Goal: Transaction & Acquisition: Purchase product/service

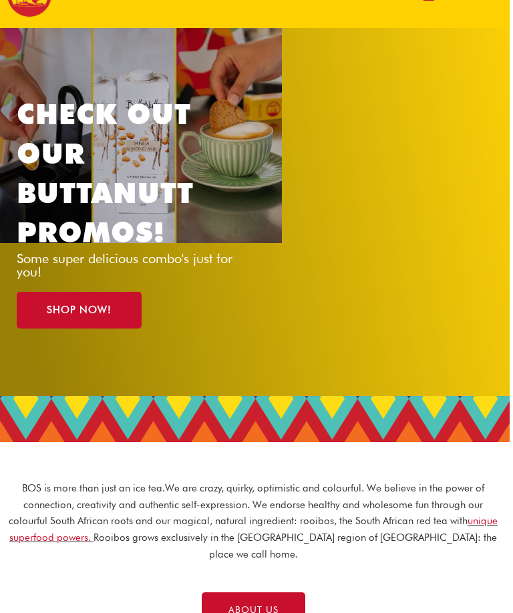
scroll to position [0, 3]
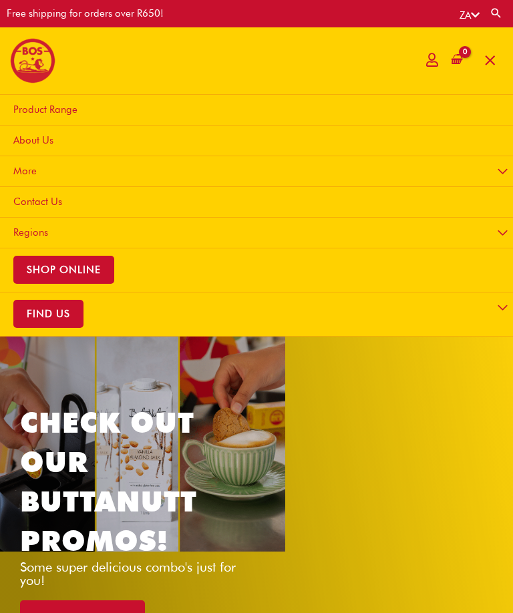
click at [27, 141] on span "About Us" at bounding box center [33, 140] width 40 height 12
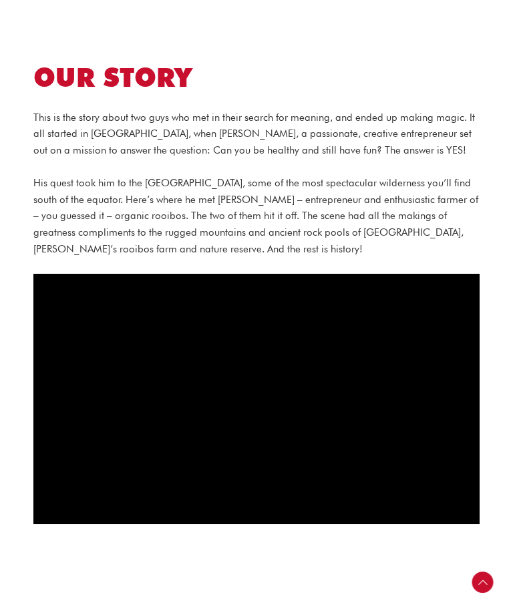
scroll to position [673, 0]
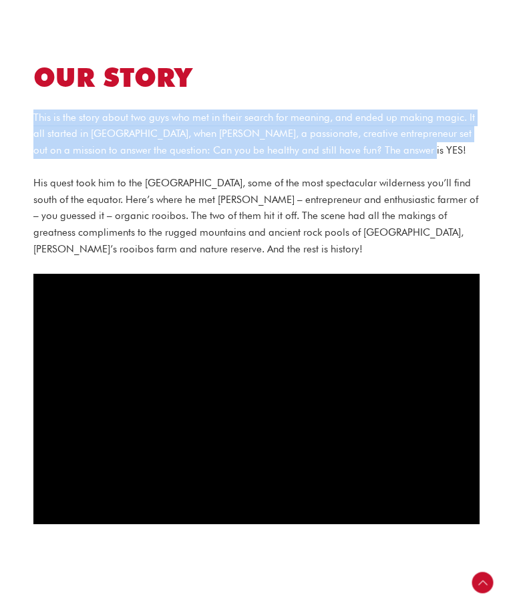
click at [148, 175] on p "His quest took him to the Cederberg, some of the most spectacular wilderness yo…" at bounding box center [256, 216] width 446 height 83
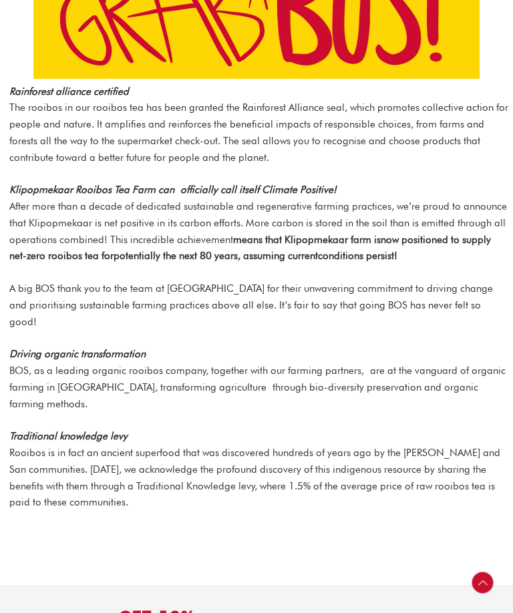
scroll to position [2539, 0]
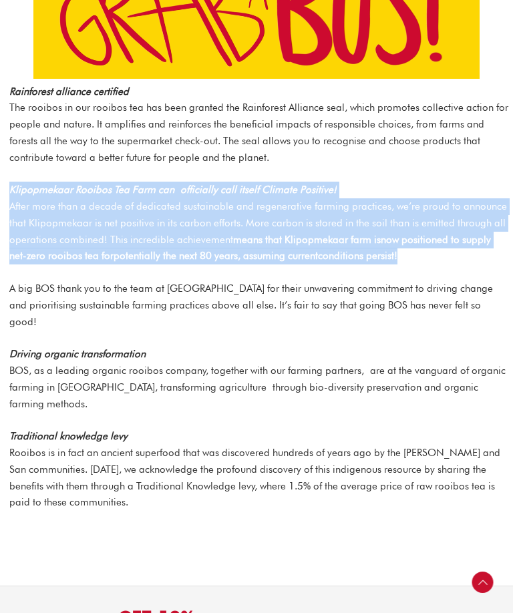
click at [159, 236] on div "Rainforest alliance certified The rooibos in our rooibos tea has been granted t…" at bounding box center [259, 320] width 501 height 472
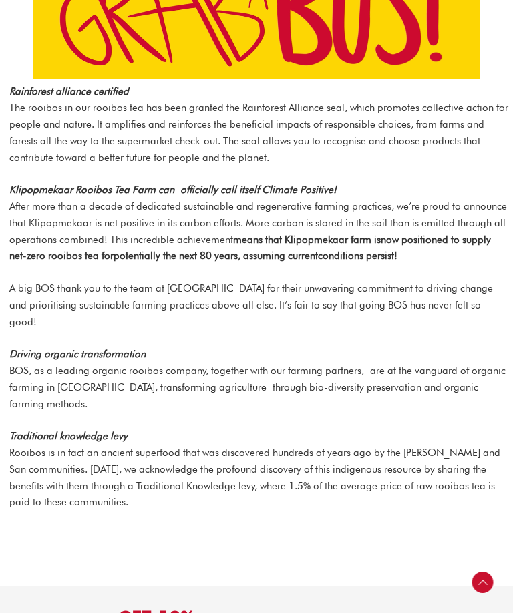
click at [130, 234] on div "Rainforest alliance certified The rooibos in our rooibos tea has been granted t…" at bounding box center [259, 320] width 501 height 472
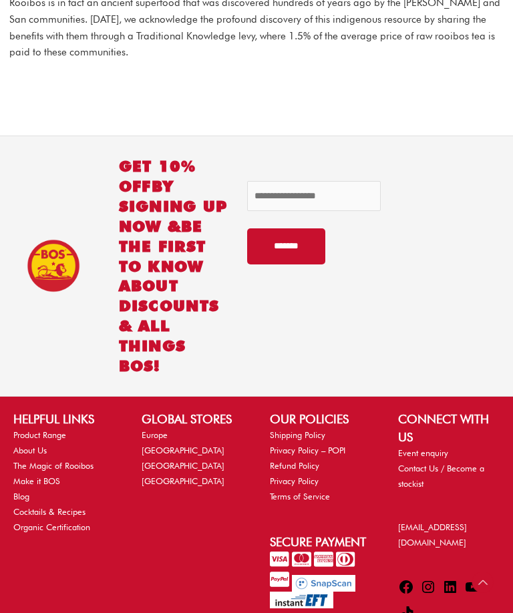
scroll to position [2989, 0]
click at [86, 462] on link "The Magic of Rooibos" at bounding box center [53, 467] width 80 height 10
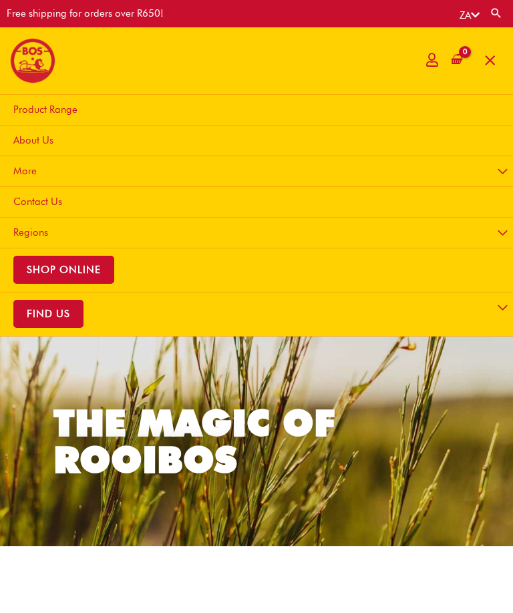
click at [75, 113] on span "Product Range" at bounding box center [45, 110] width 64 height 12
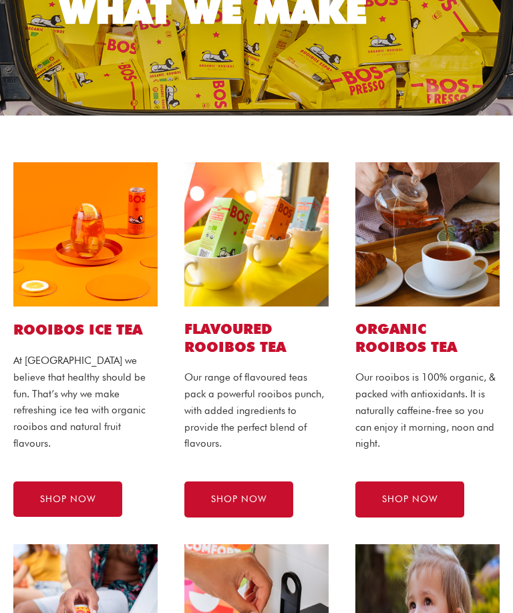
scroll to position [184, 0]
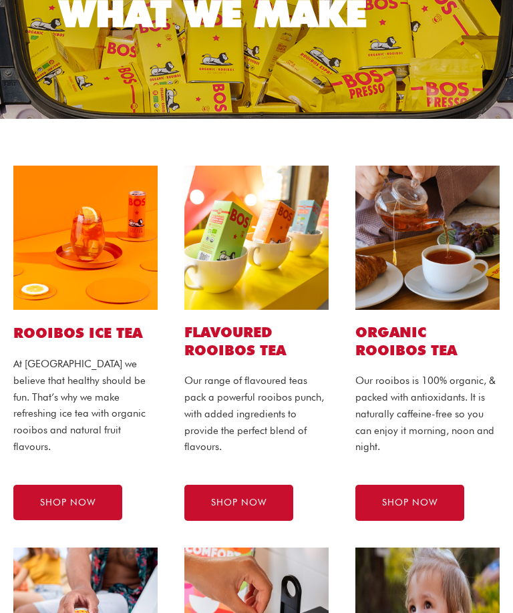
click at [263, 500] on span "SHOP NOW" at bounding box center [238, 503] width 55 height 9
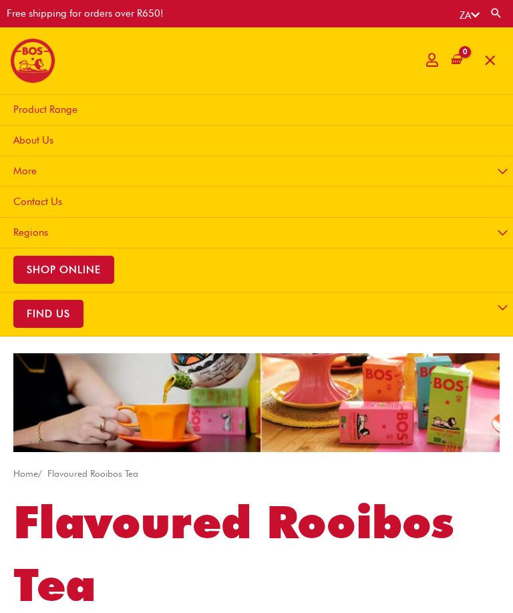
click at [48, 270] on span "SHOP ONLINE" at bounding box center [63, 270] width 101 height 28
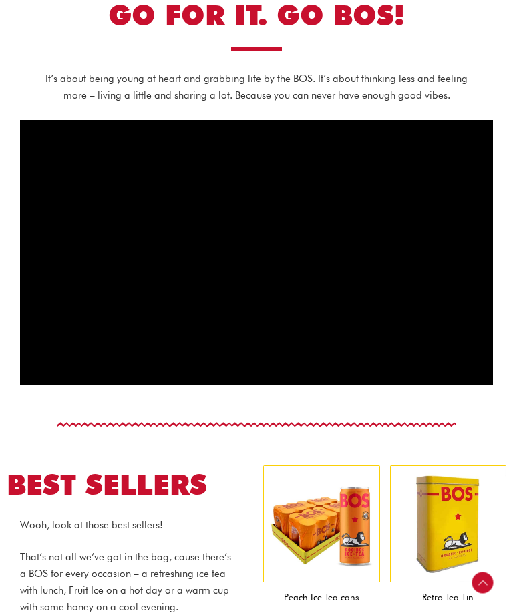
scroll to position [783, 0]
